Goal: Task Accomplishment & Management: Use online tool/utility

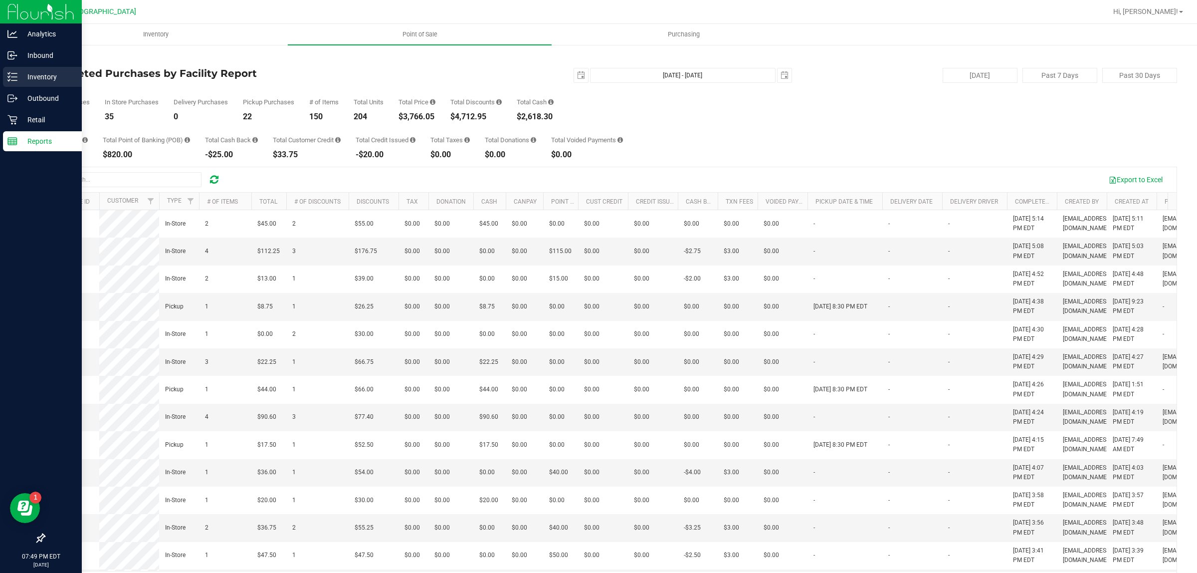
click at [48, 80] on p "Inventory" at bounding box center [47, 77] width 60 height 12
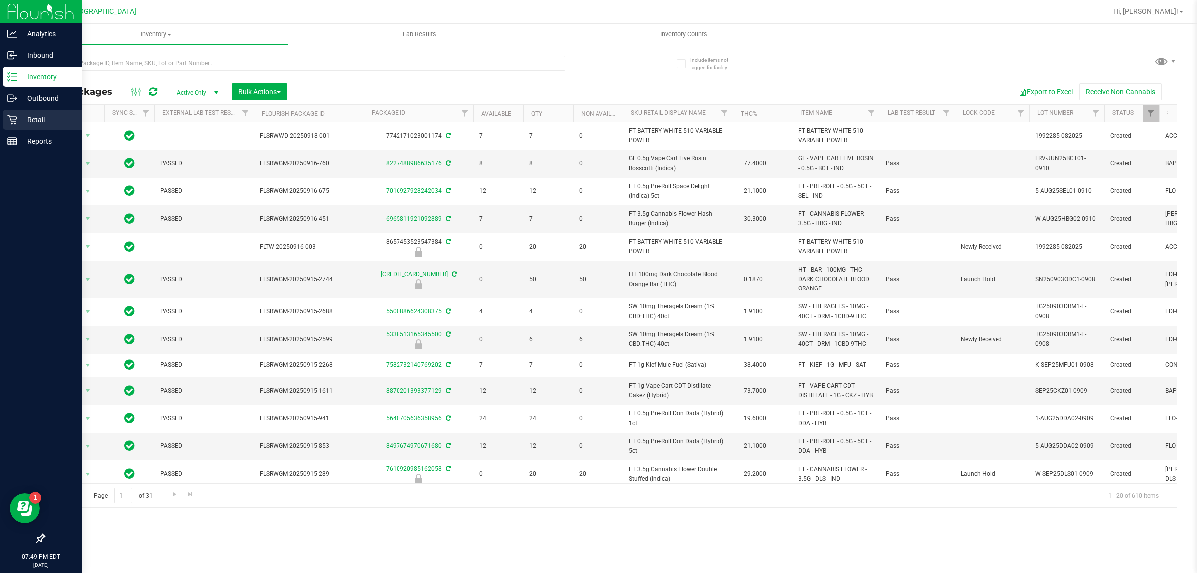
click at [26, 118] on p "Retail" at bounding box center [47, 120] width 60 height 12
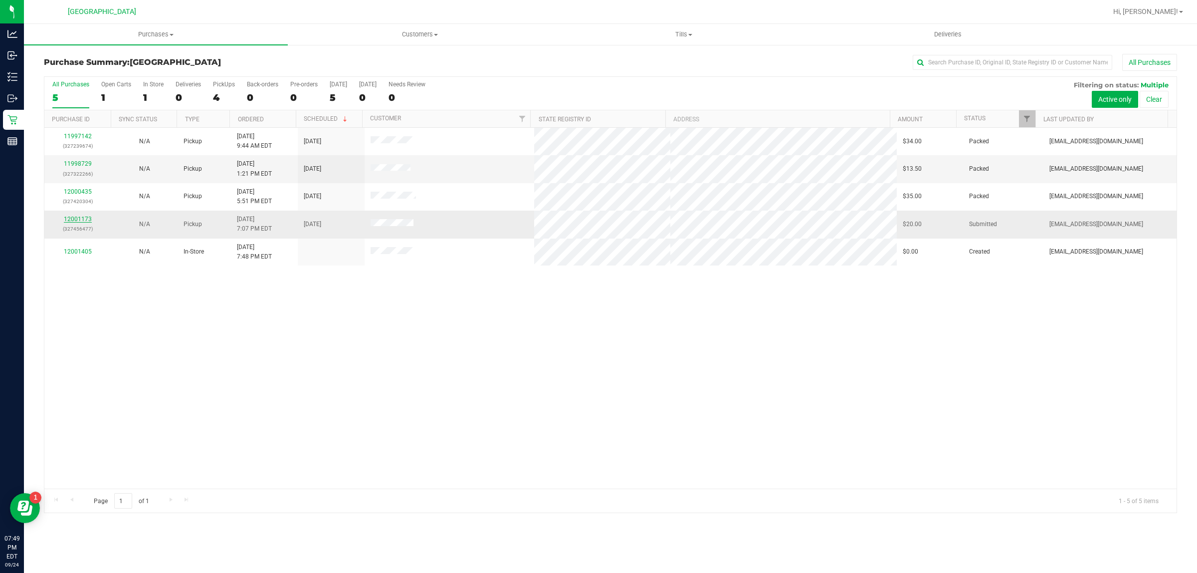
click at [87, 222] on link "12001173" at bounding box center [78, 218] width 28 height 7
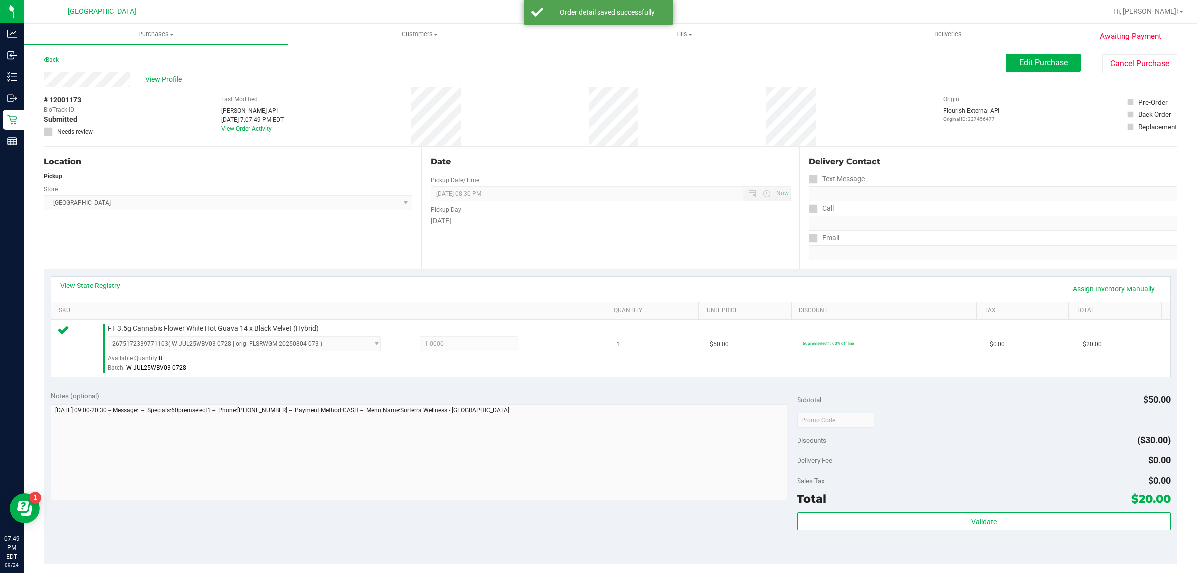
click at [1023, 532] on div "Validate" at bounding box center [983, 534] width 373 height 45
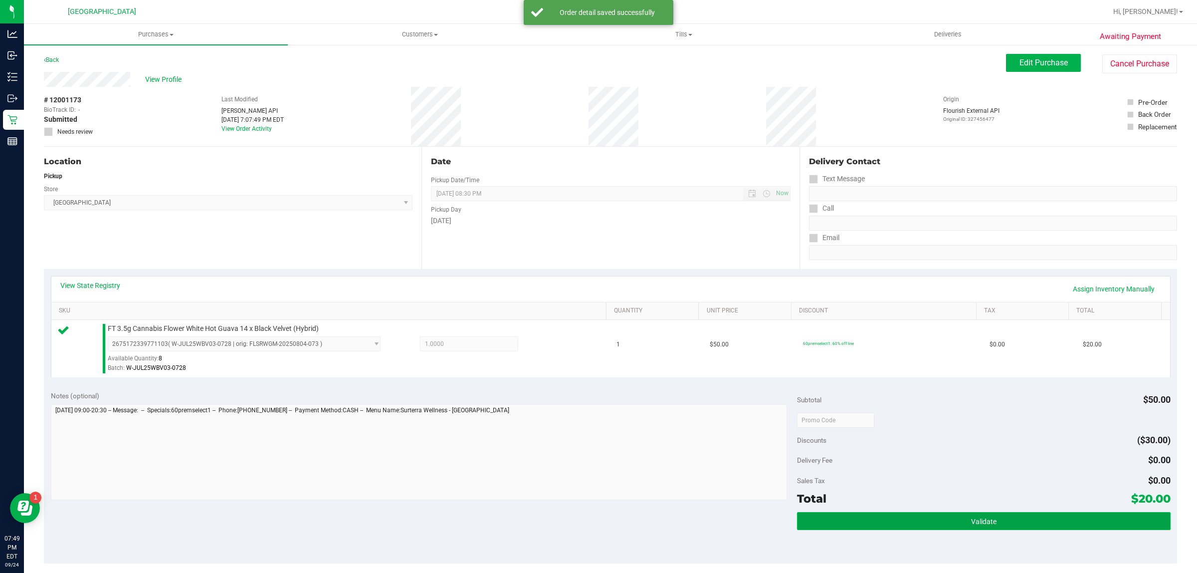
click at [1024, 524] on button "Validate" at bounding box center [983, 521] width 373 height 18
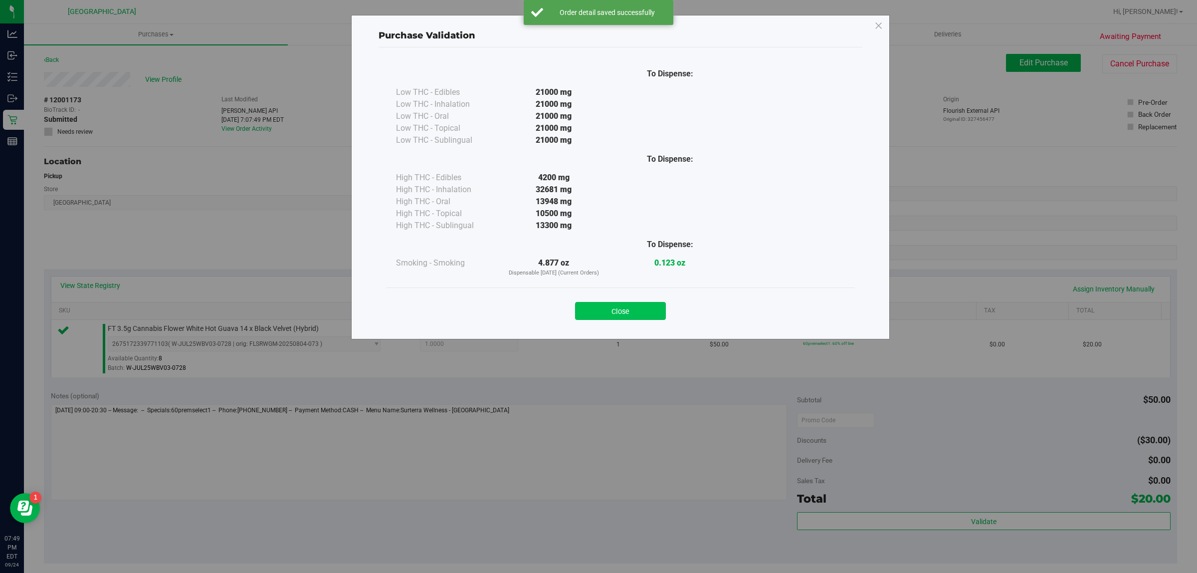
click at [618, 306] on button "Close" at bounding box center [620, 311] width 91 height 18
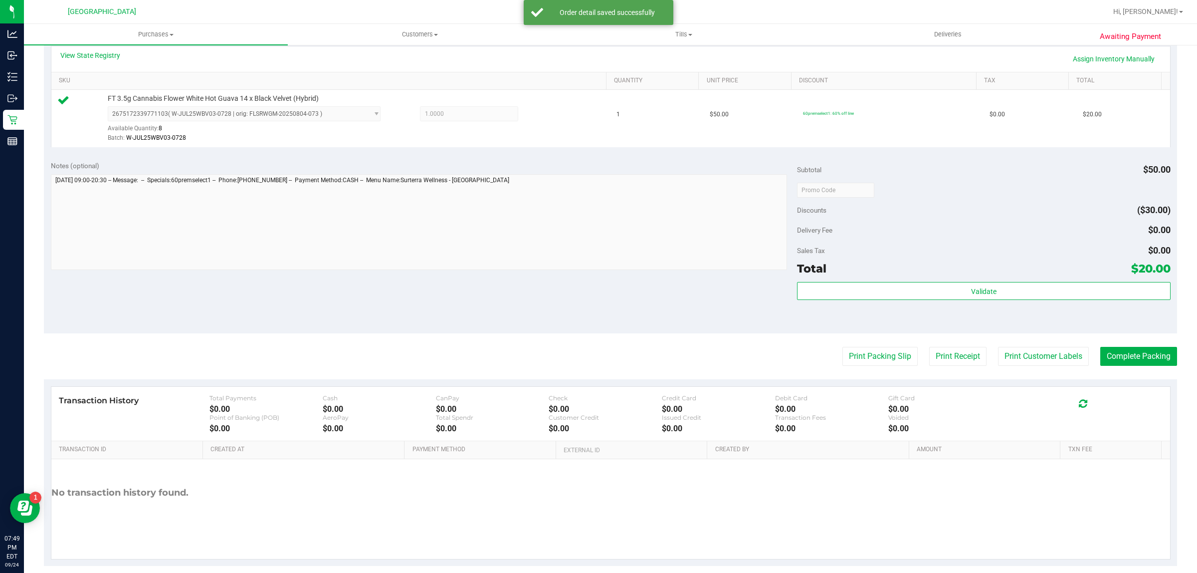
scroll to position [242, 0]
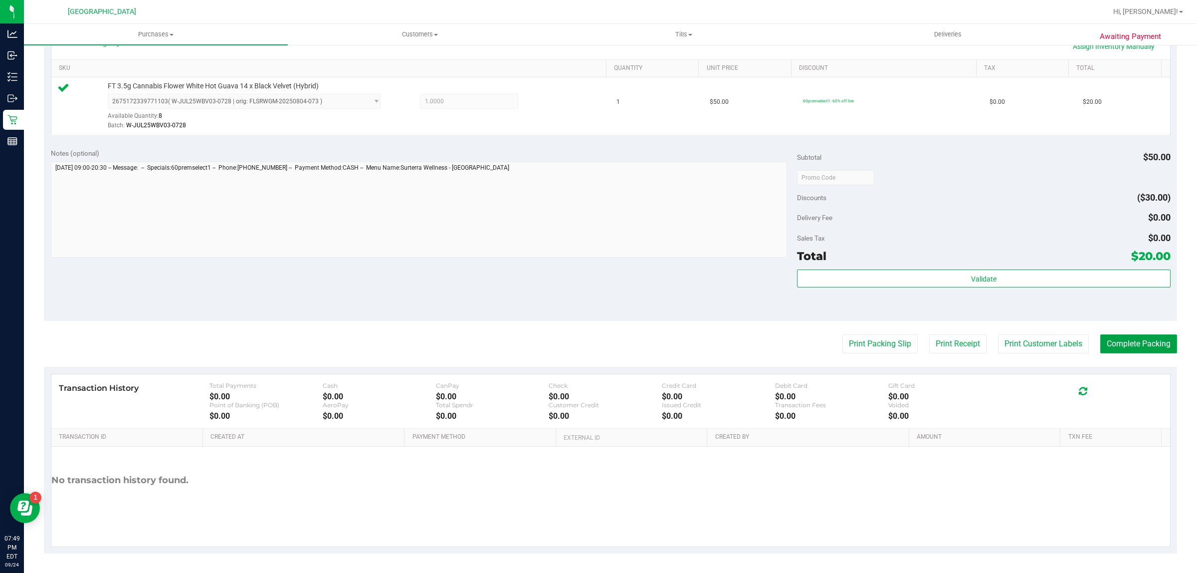
click at [1122, 346] on button "Complete Packing" at bounding box center [1138, 343] width 77 height 19
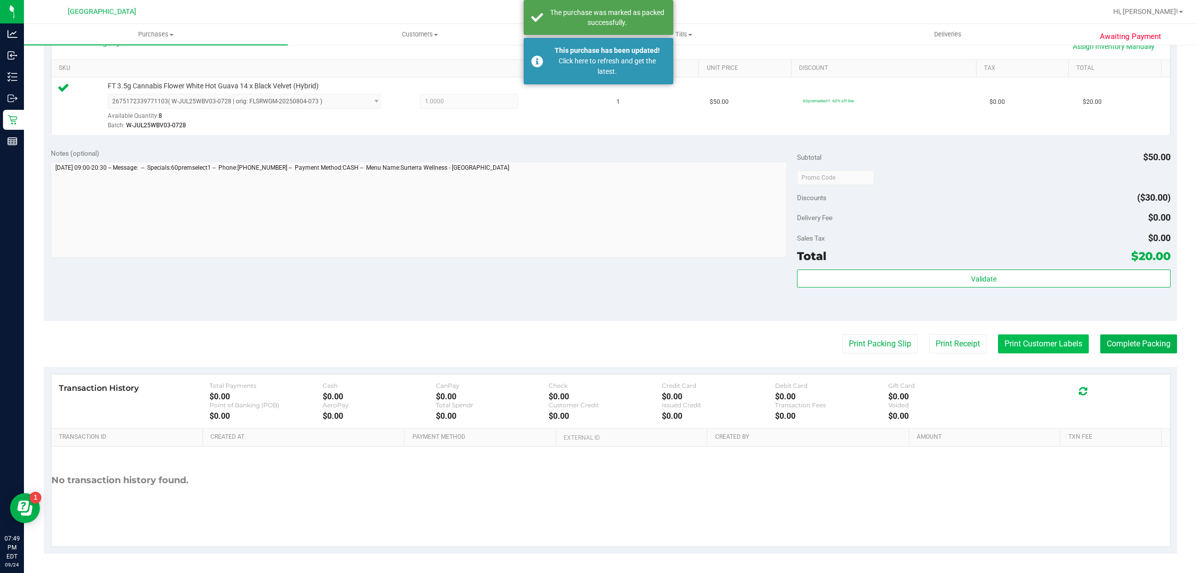
click at [1026, 349] on button "Print Customer Labels" at bounding box center [1043, 343] width 91 height 19
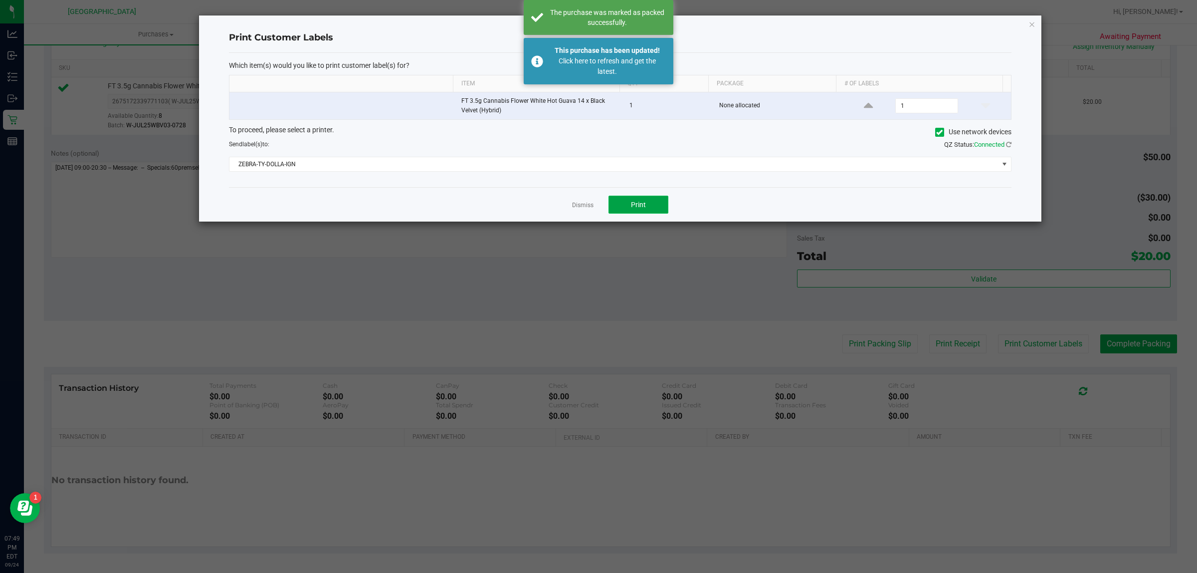
click at [652, 207] on button "Print" at bounding box center [639, 205] width 60 height 18
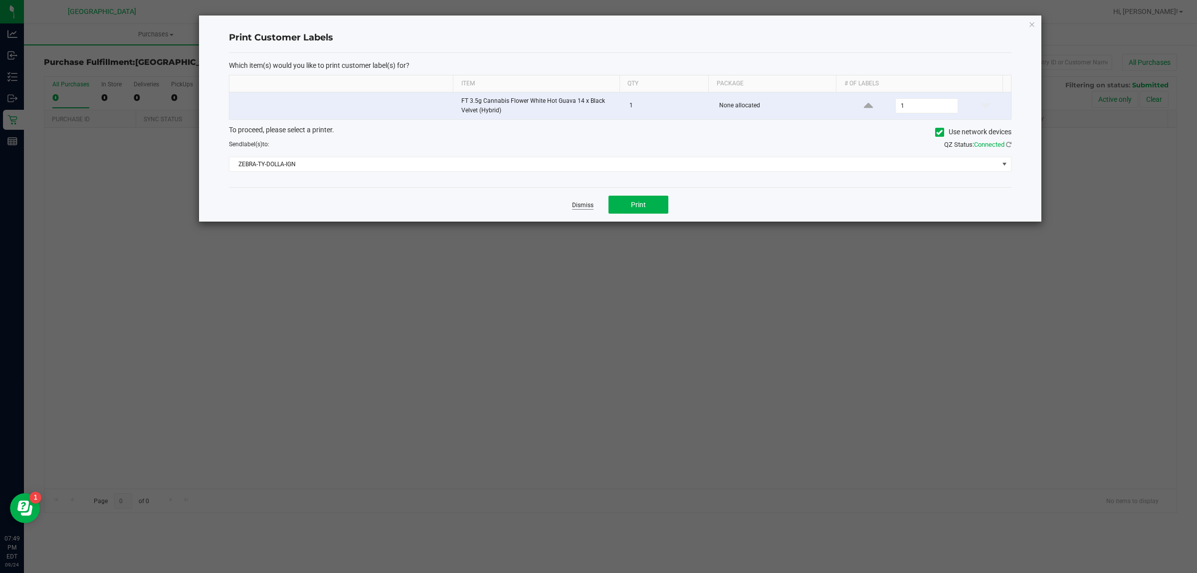
click at [579, 206] on link "Dismiss" at bounding box center [582, 205] width 21 height 8
